Goal: Task Accomplishment & Management: Manage account settings

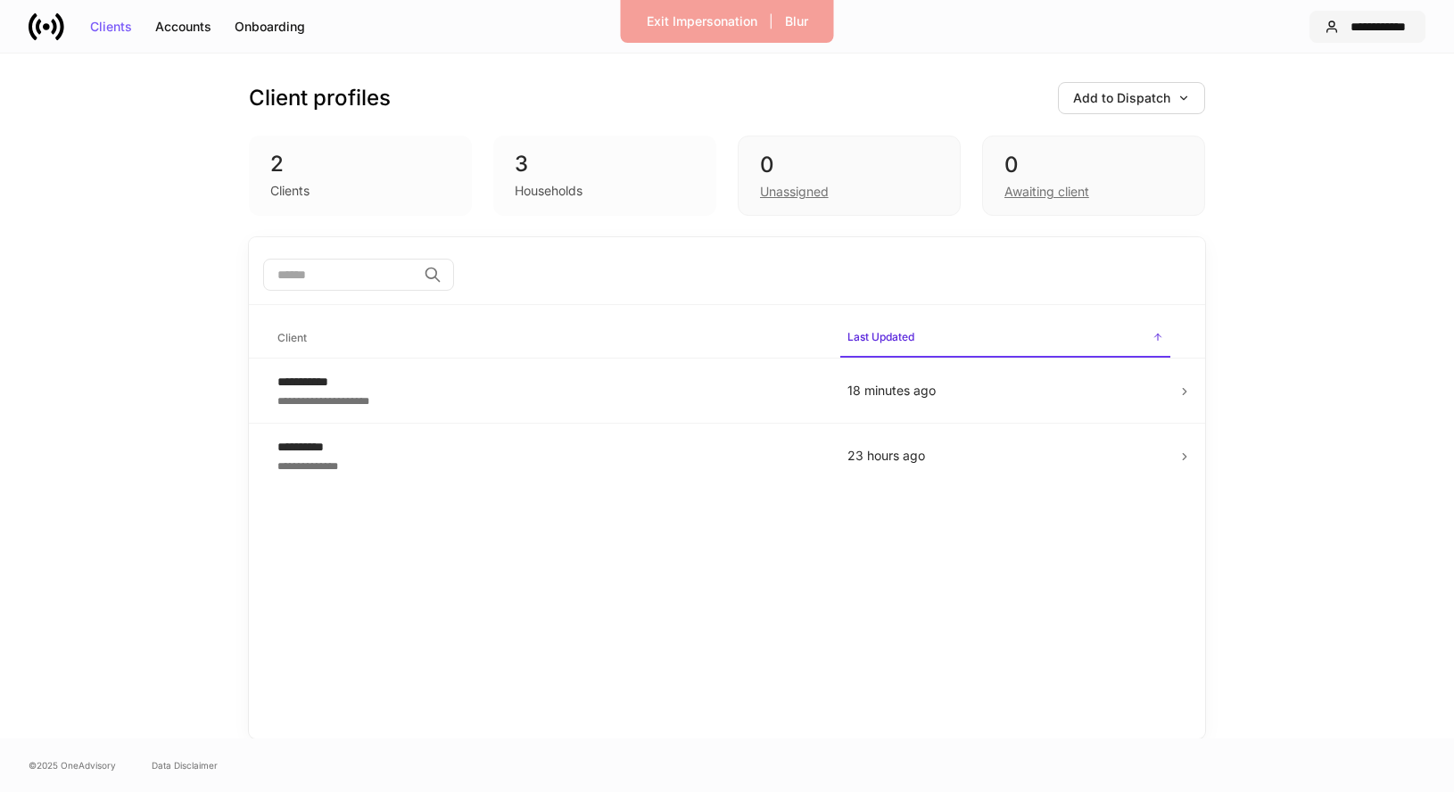
click at [1359, 24] on div "**********" at bounding box center [1378, 27] width 64 height 12
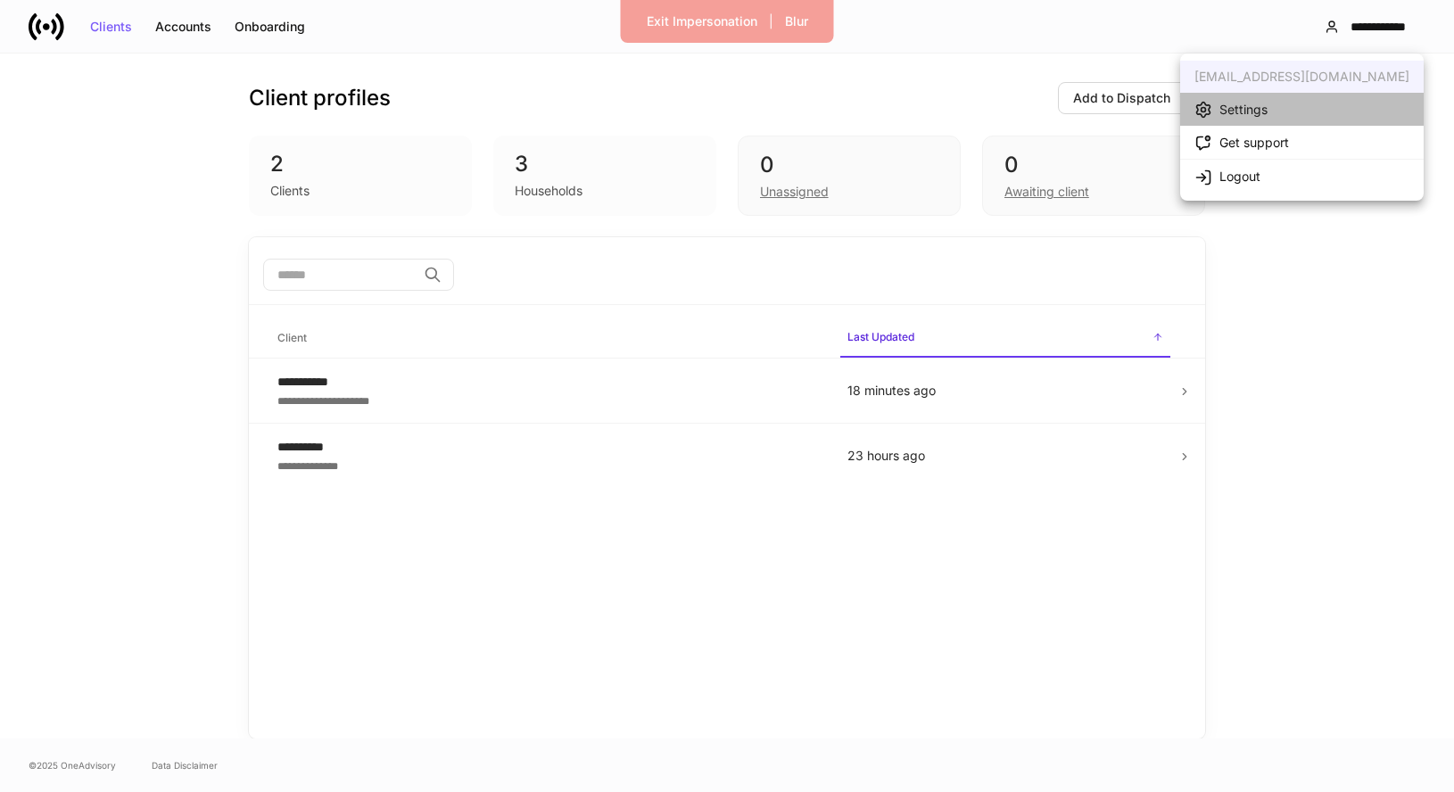
click at [1258, 106] on div "Settings" at bounding box center [1243, 110] width 48 height 18
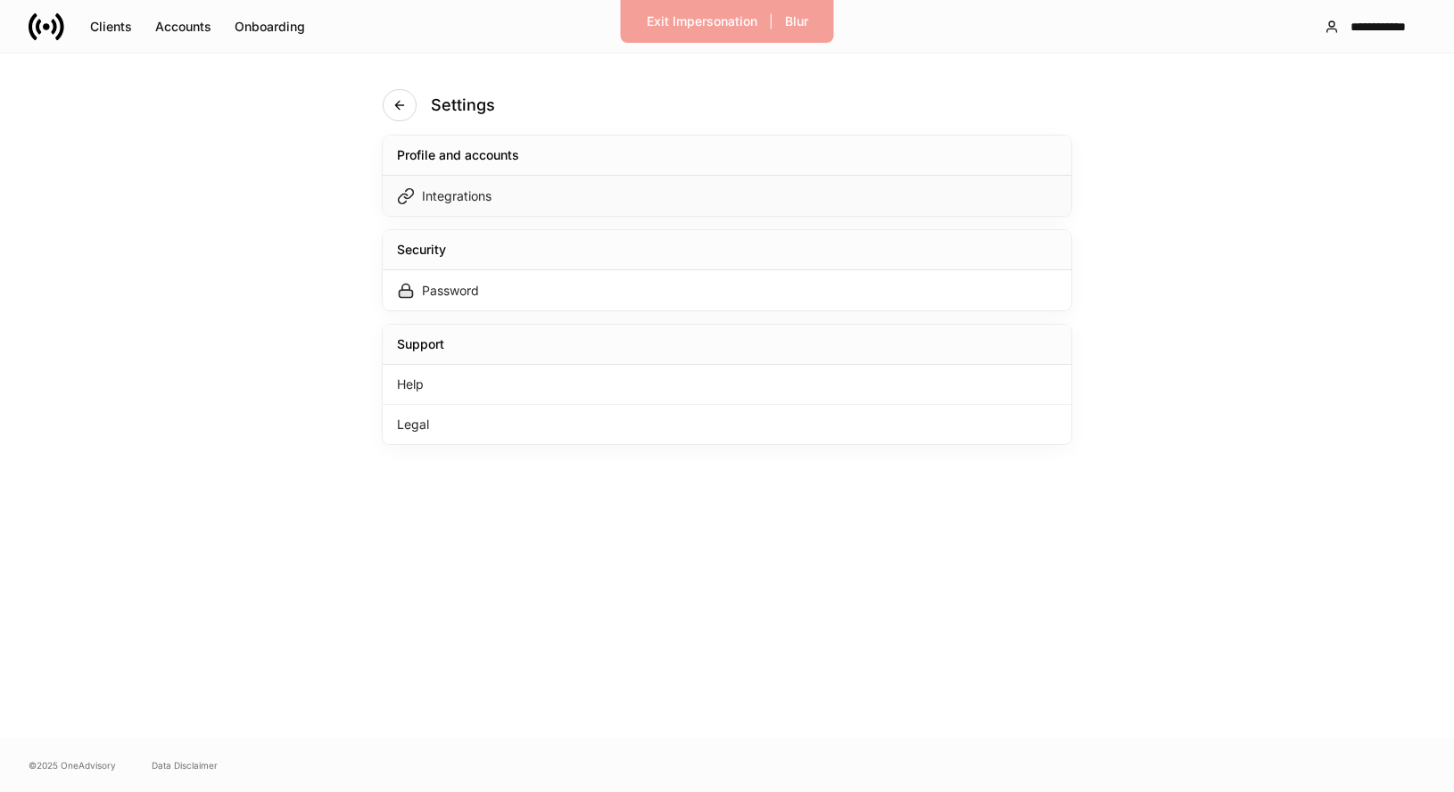
click at [705, 198] on div "Integrations" at bounding box center [727, 196] width 688 height 40
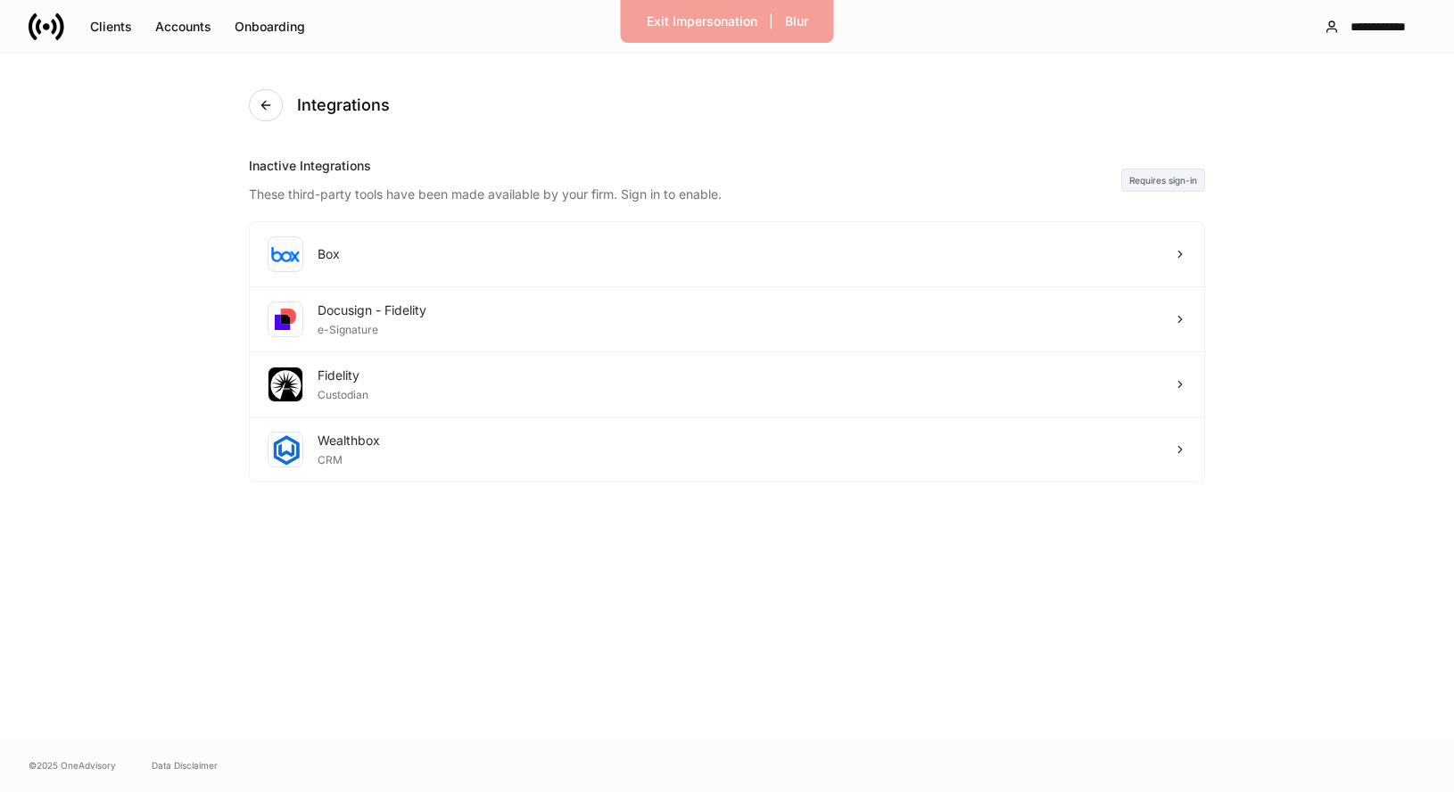
click at [44, 23] on icon at bounding box center [47, 27] width 36 height 36
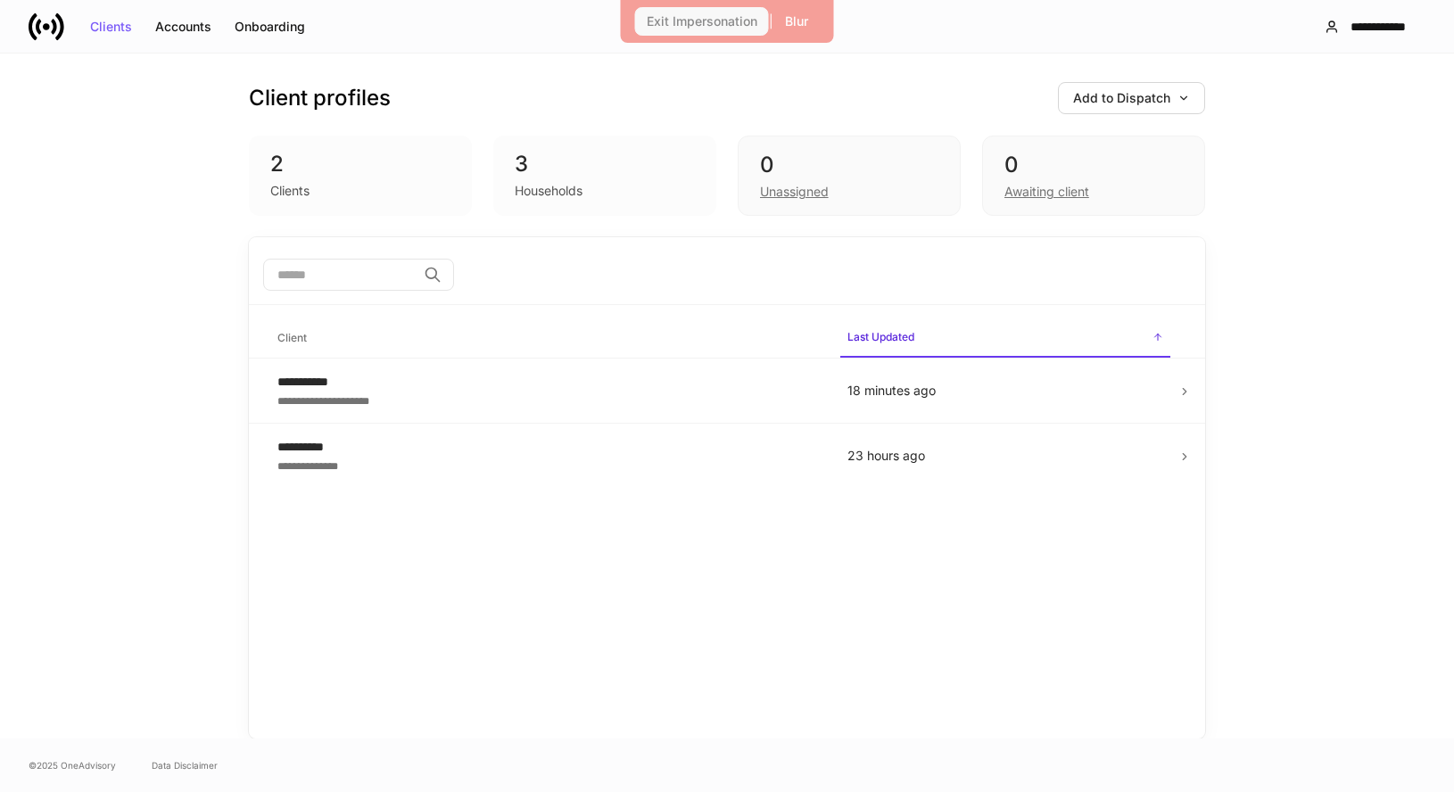
click at [698, 23] on div "Exit Impersonation" at bounding box center [702, 21] width 111 height 12
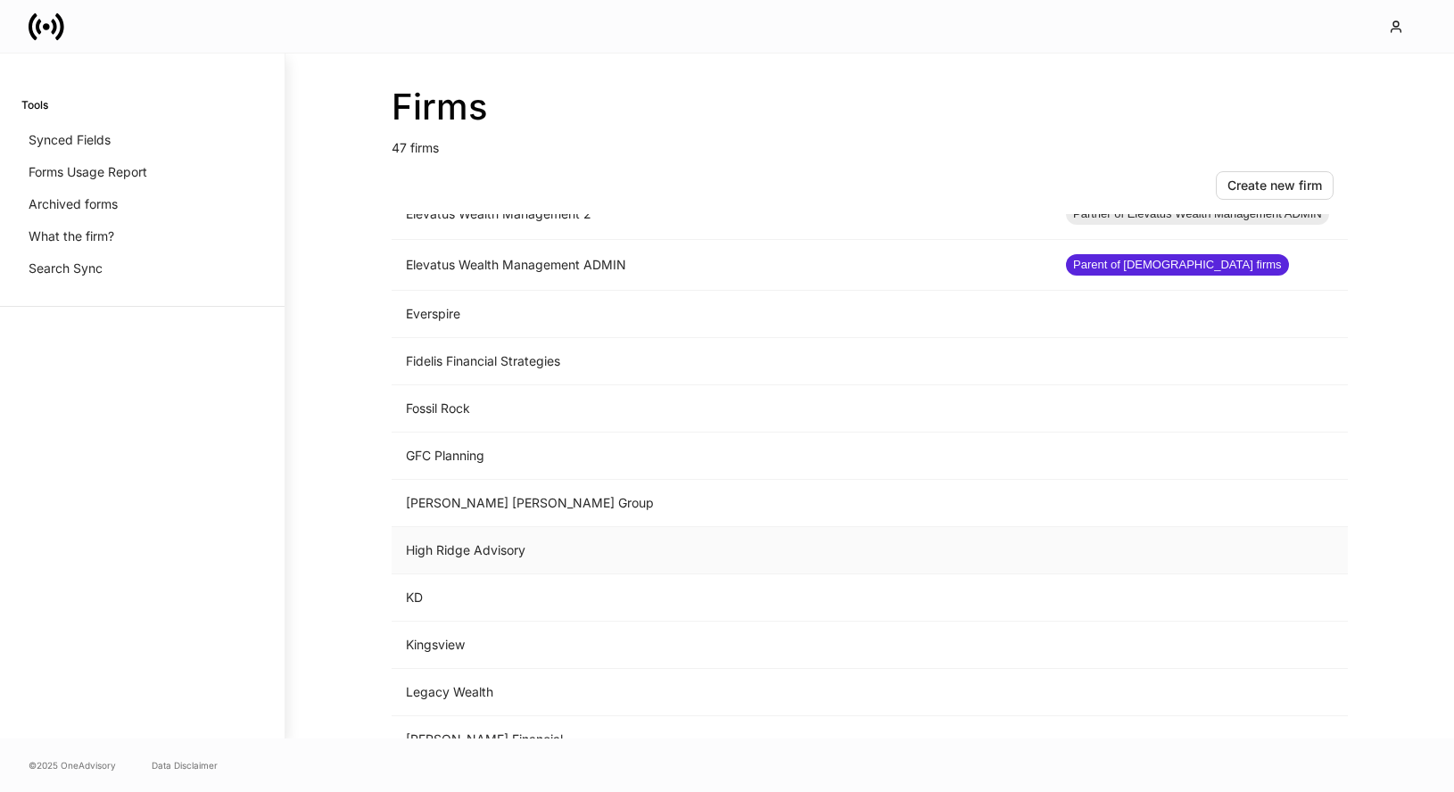
scroll to position [1075, 0]
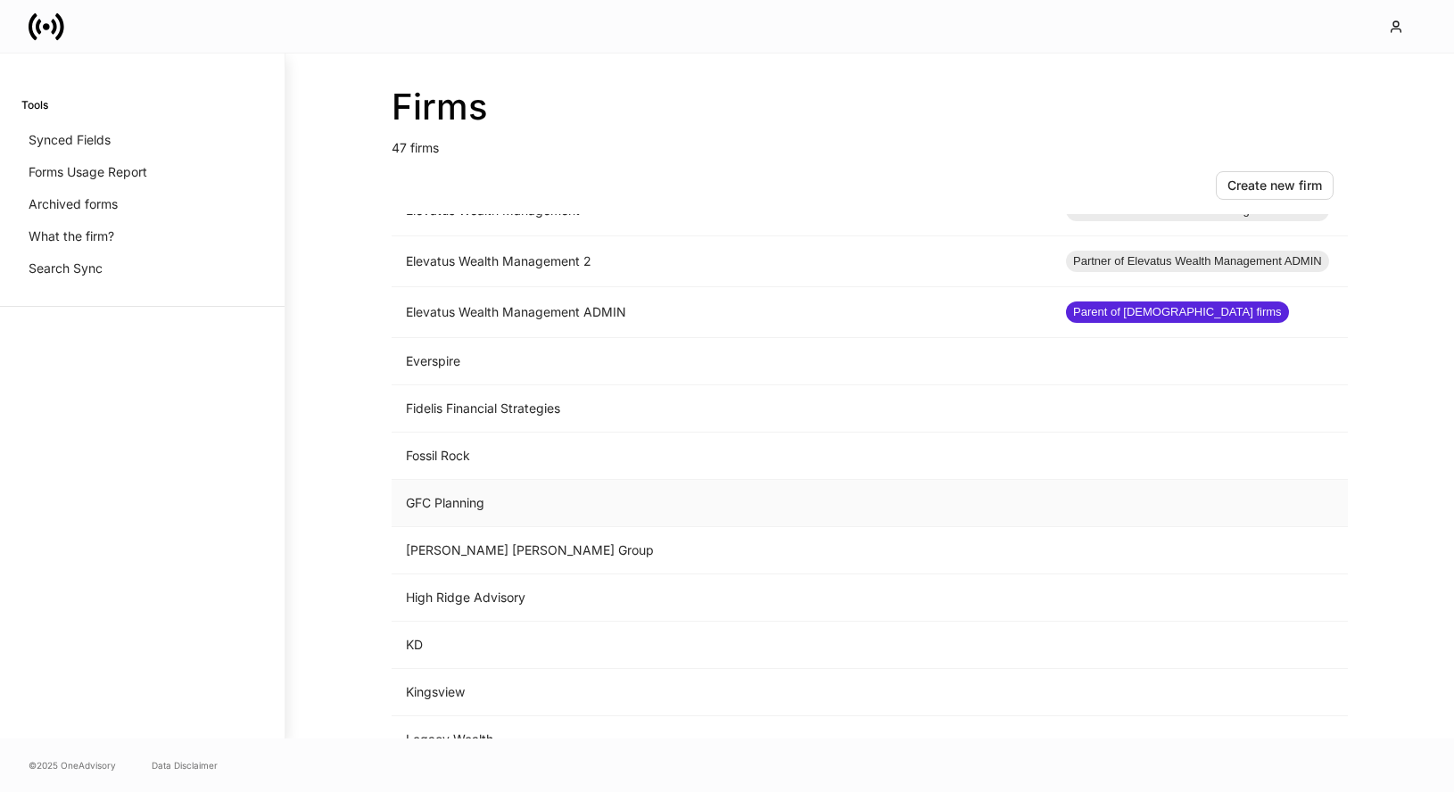
click at [564, 493] on td "GFC Planning" at bounding box center [721, 503] width 660 height 47
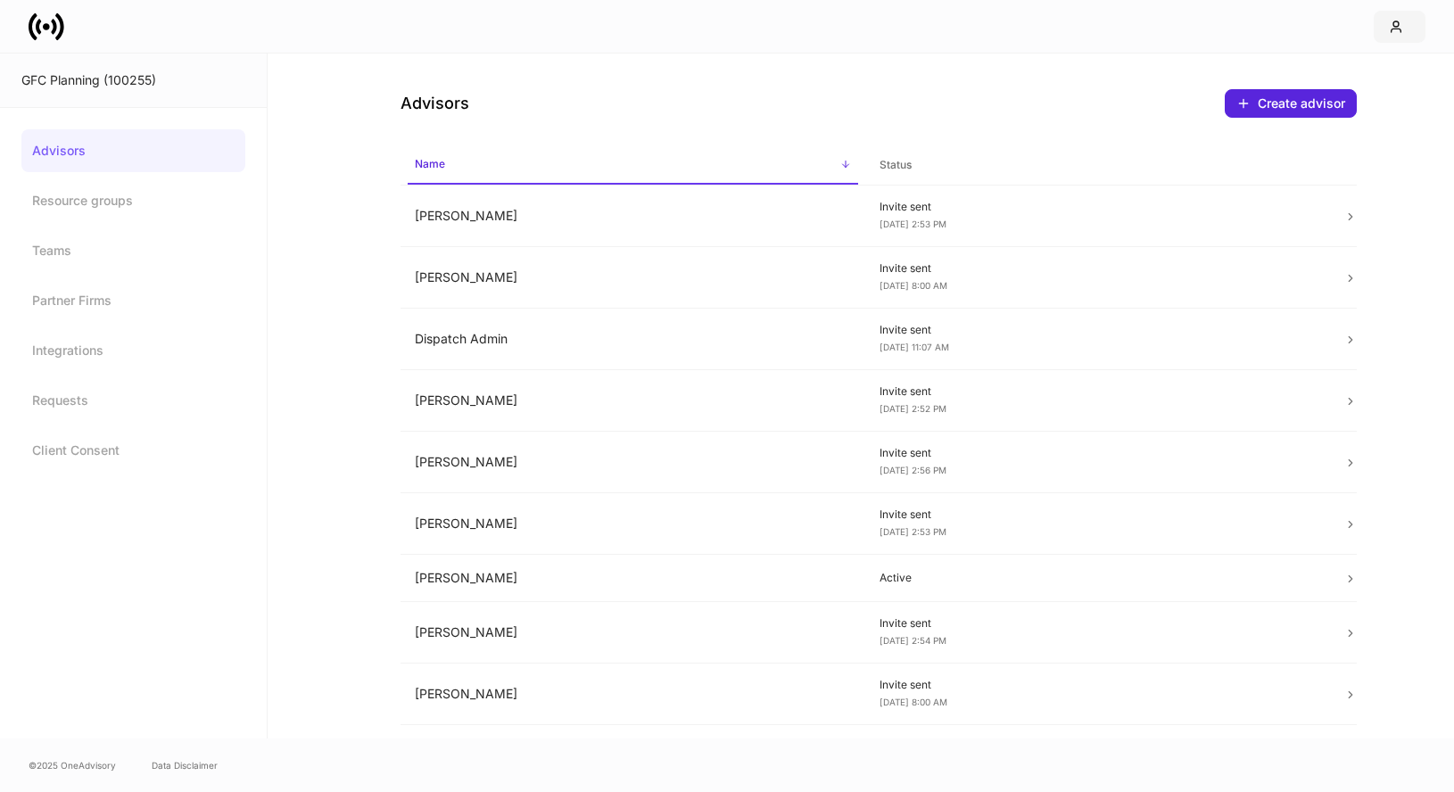
click at [1402, 16] on button "button" at bounding box center [1399, 27] width 52 height 32
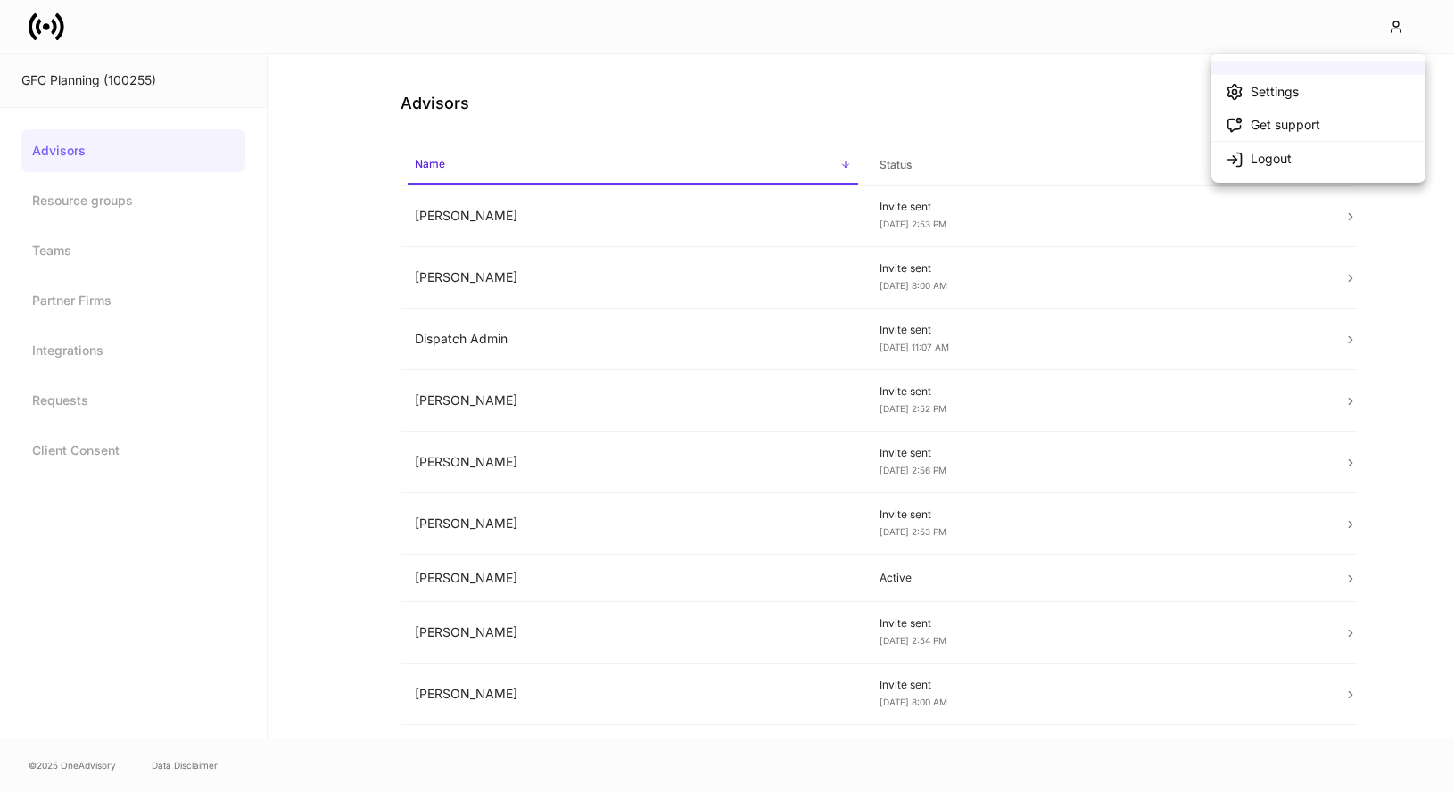
click at [296, 575] on div at bounding box center [727, 396] width 1454 height 792
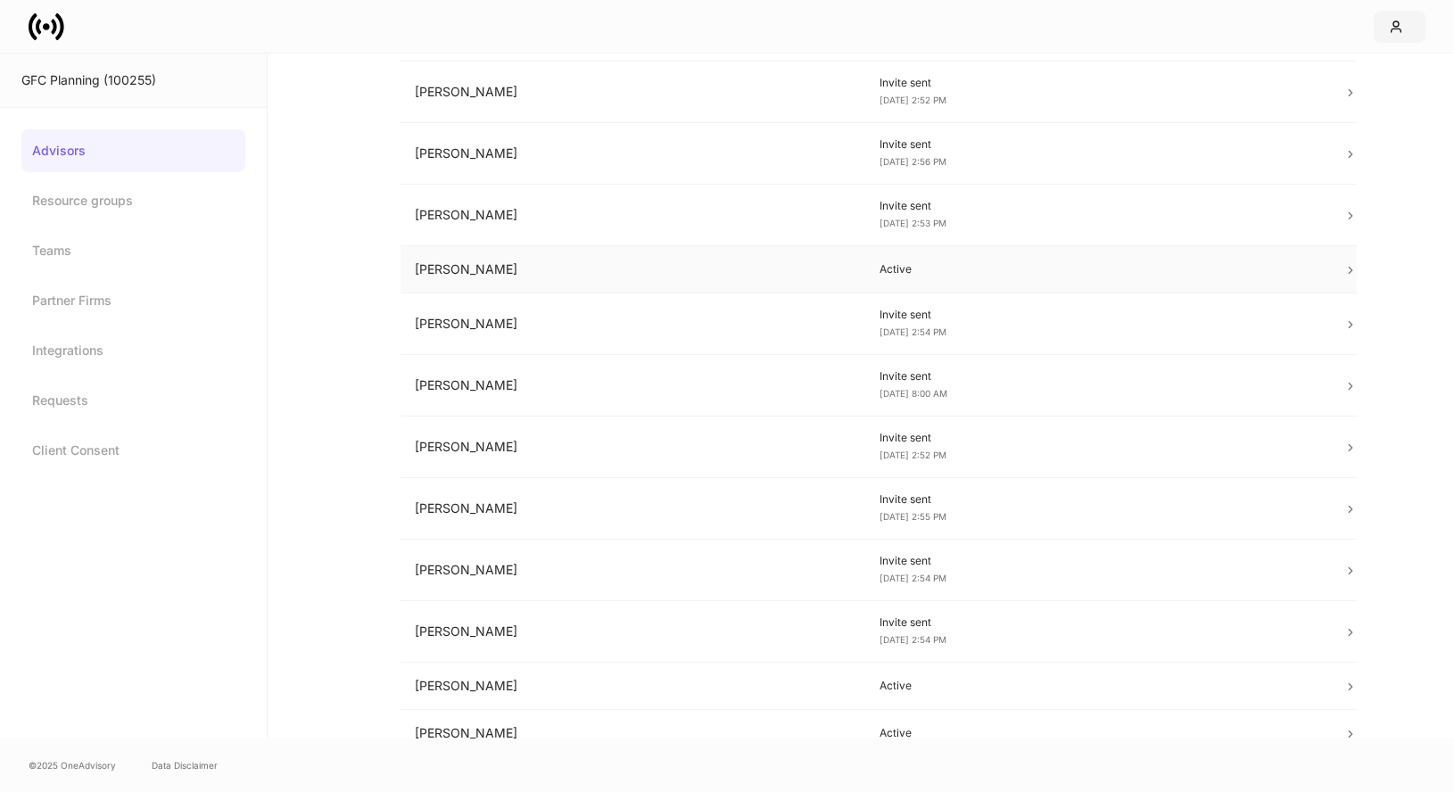
scroll to position [326, 0]
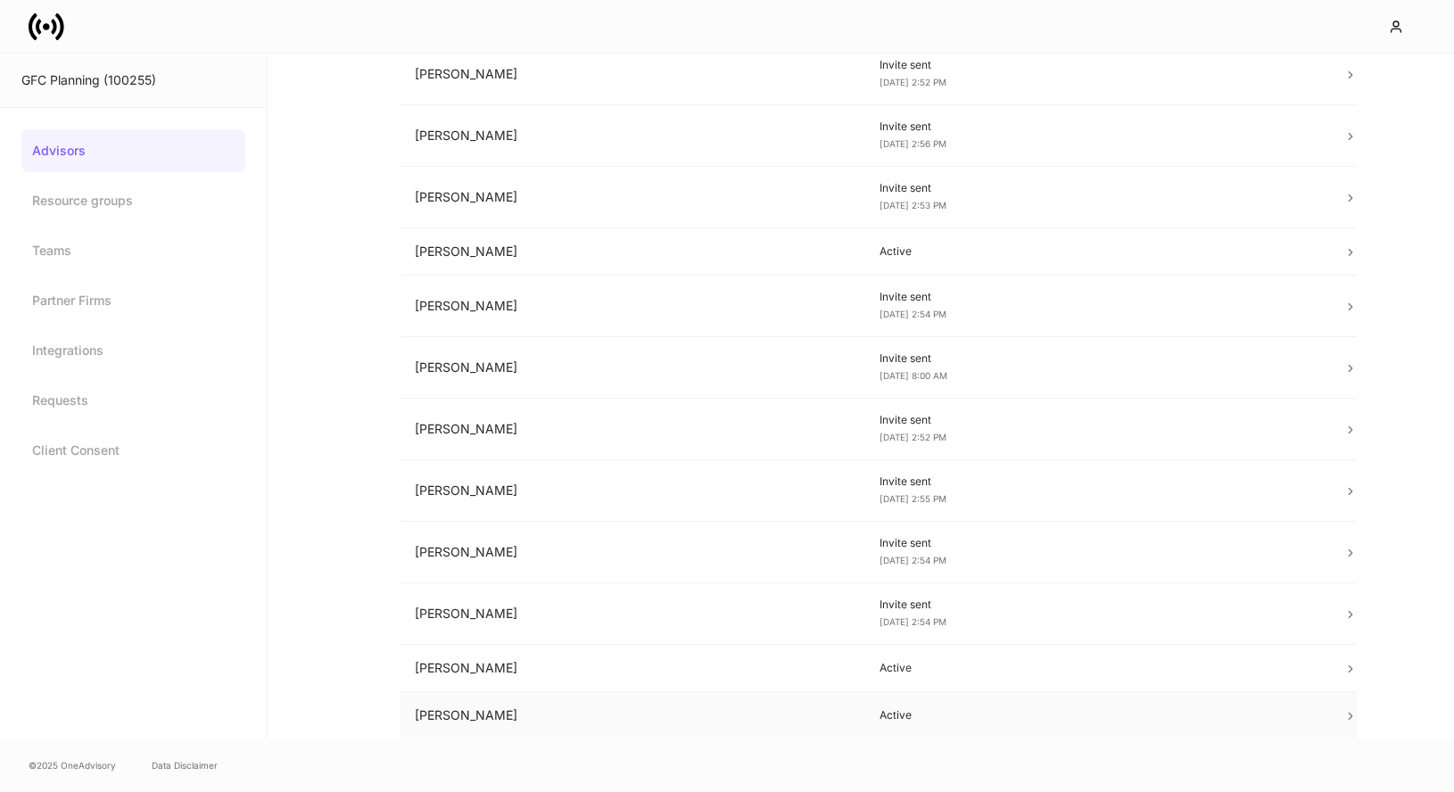
click at [564, 717] on td "[PERSON_NAME]" at bounding box center [632, 715] width 465 height 47
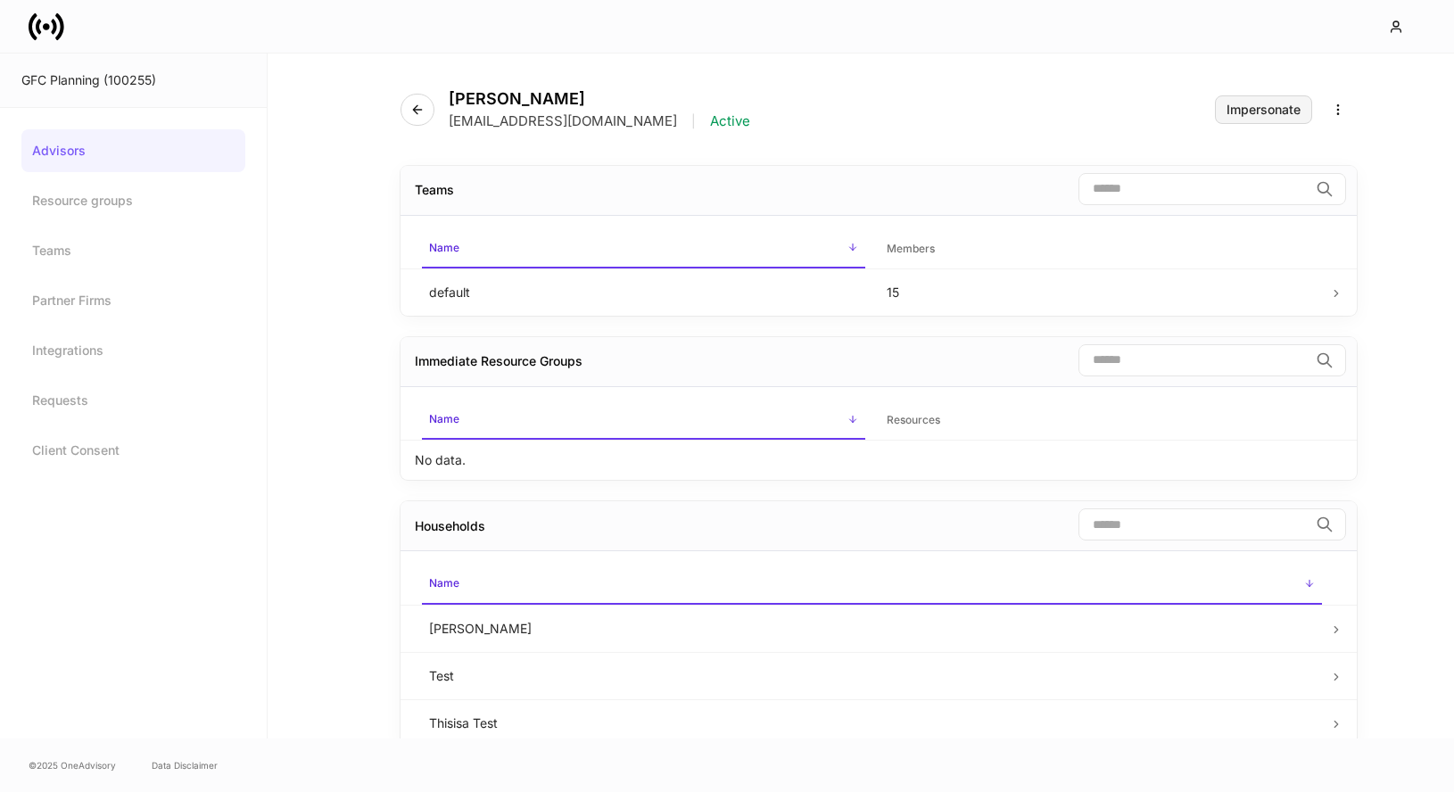
click at [1254, 109] on div "Impersonate" at bounding box center [1263, 109] width 74 height 12
